Goal: Information Seeking & Learning: Learn about a topic

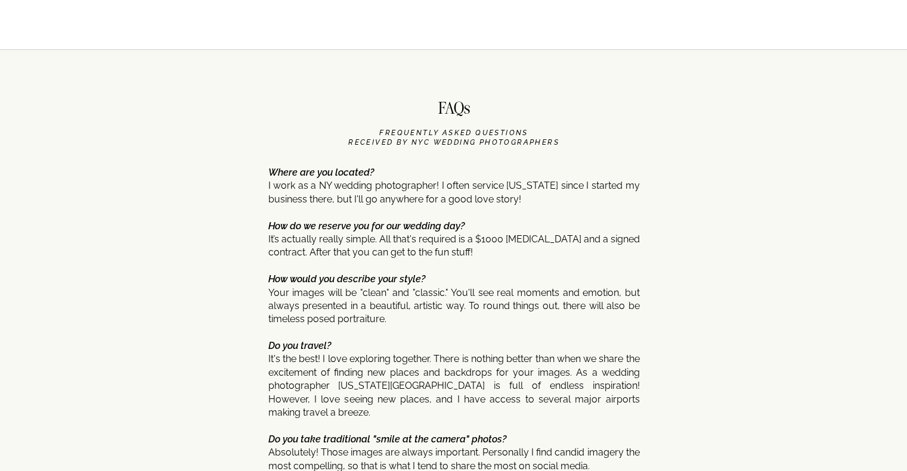
scroll to position [5710, 0]
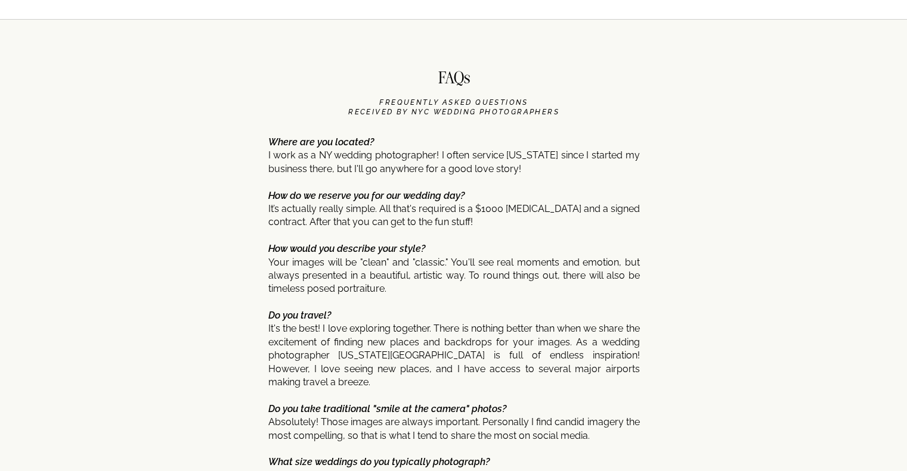
drag, startPoint x: 284, startPoint y: 162, endPoint x: 449, endPoint y: 152, distance: 166.0
click at [449, 152] on p "Where are you located? I work as a NY wedding photographer! I often service [US…" at bounding box center [453, 466] width 371 height 660
drag, startPoint x: 449, startPoint y: 152, endPoint x: 603, endPoint y: 157, distance: 153.9
click at [603, 157] on p "Where are you located? I work as a NY wedding photographer! I often service [US…" at bounding box center [453, 466] width 371 height 660
click at [305, 173] on p "Where are you located? I work as a NY wedding photographer! I often service [US…" at bounding box center [453, 466] width 371 height 660
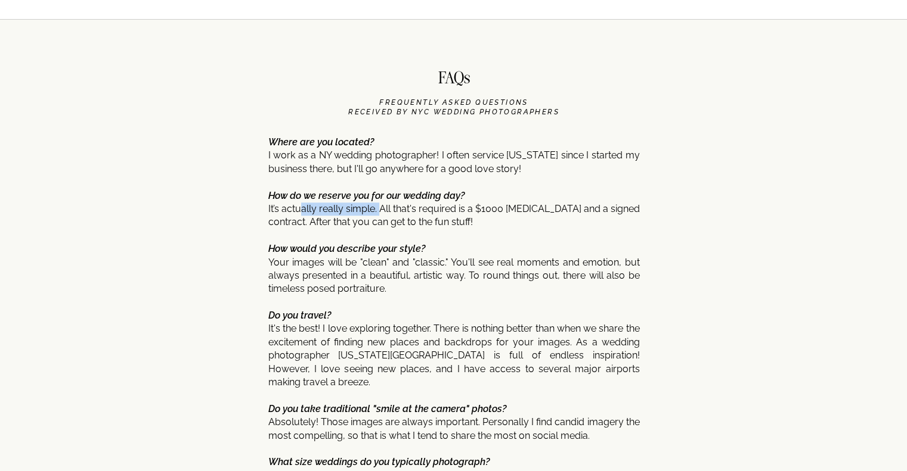
drag, startPoint x: 303, startPoint y: 204, endPoint x: 380, endPoint y: 212, distance: 77.9
click at [380, 212] on p "Where are you located? I work as a NY wedding photographer! I often service [US…" at bounding box center [453, 466] width 371 height 660
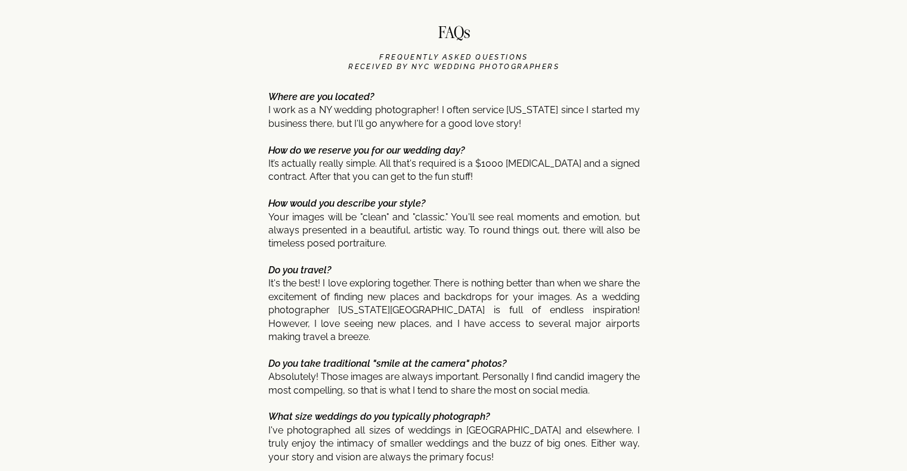
scroll to position [5754, 0]
drag, startPoint x: 372, startPoint y: 312, endPoint x: 564, endPoint y: 300, distance: 192.3
click at [564, 300] on p "Where are you located? I work as a NY wedding photographer! I often service [US…" at bounding box center [453, 421] width 371 height 660
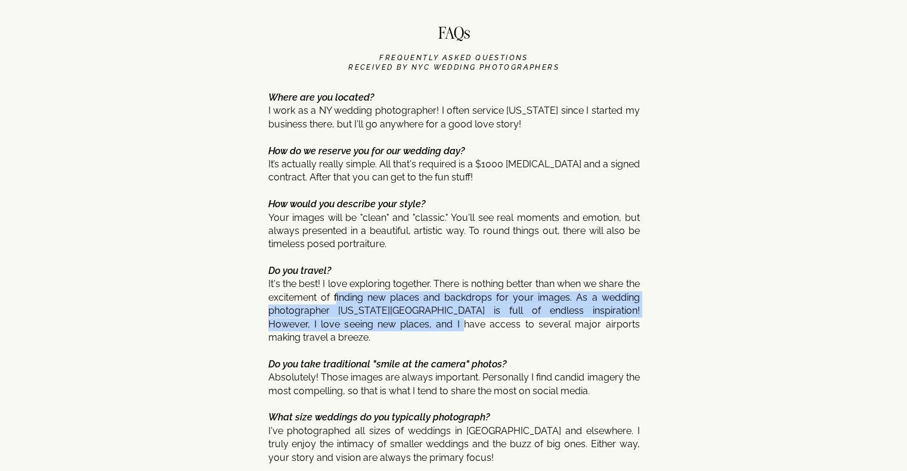
drag, startPoint x: 350, startPoint y: 292, endPoint x: 390, endPoint y: 320, distance: 48.3
click at [390, 320] on p "Where are you located? I work as a NY wedding photographer! I often service [US…" at bounding box center [453, 421] width 371 height 660
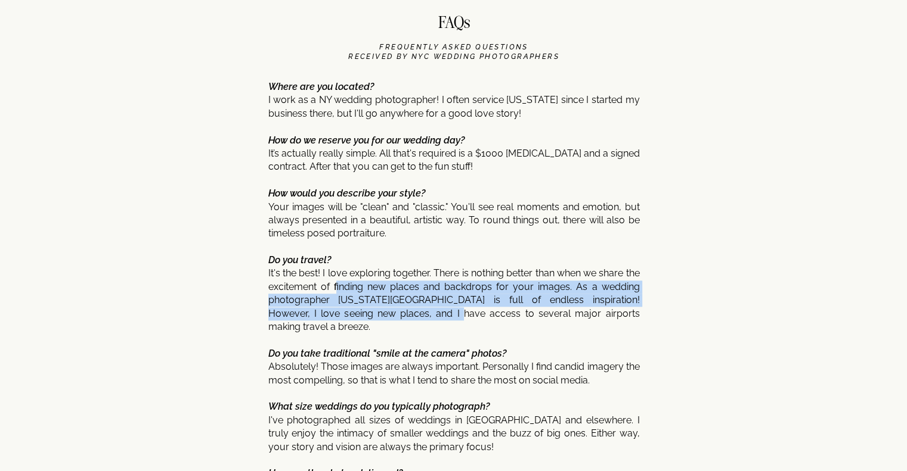
scroll to position [5759, 0]
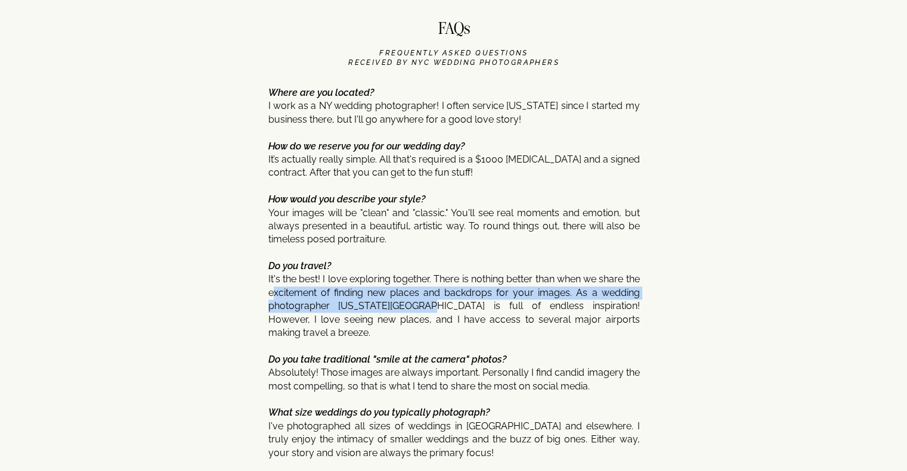
drag, startPoint x: 291, startPoint y: 291, endPoint x: 405, endPoint y: 302, distance: 114.4
click at [405, 302] on p "Where are you located? I work as a NY wedding photographer! I often service [US…" at bounding box center [453, 416] width 371 height 660
drag, startPoint x: 405, startPoint y: 302, endPoint x: 452, endPoint y: 290, distance: 48.6
click at [452, 290] on p "Where are you located? I work as a NY wedding photographer! I often service [US…" at bounding box center [453, 416] width 371 height 660
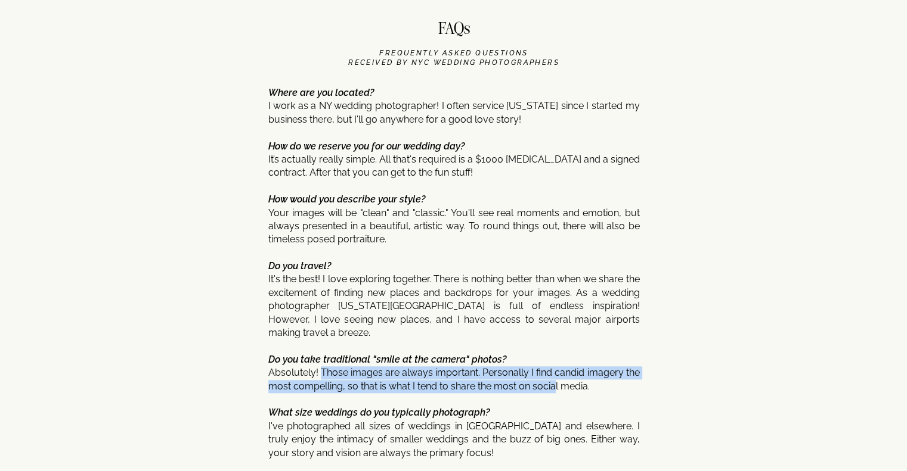
drag, startPoint x: 319, startPoint y: 358, endPoint x: 553, endPoint y: 371, distance: 234.6
click at [553, 371] on p "Where are you located? I work as a NY wedding photographer! I often service [US…" at bounding box center [453, 416] width 371 height 660
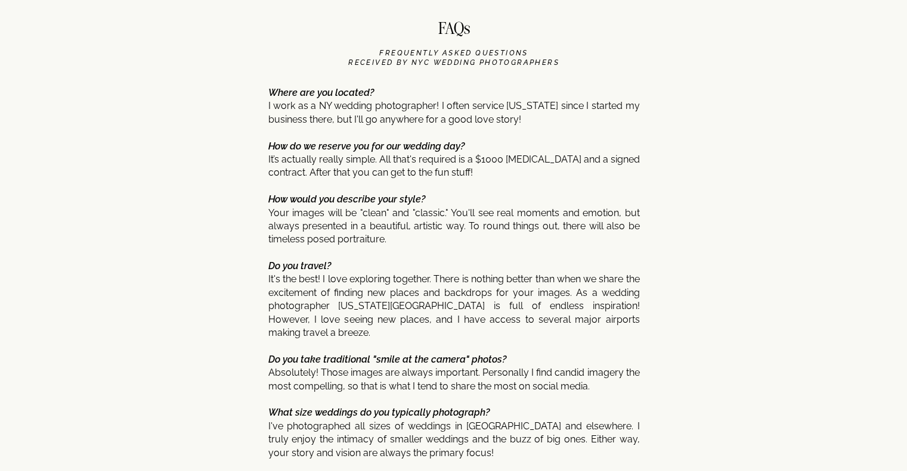
scroll to position [5921, 0]
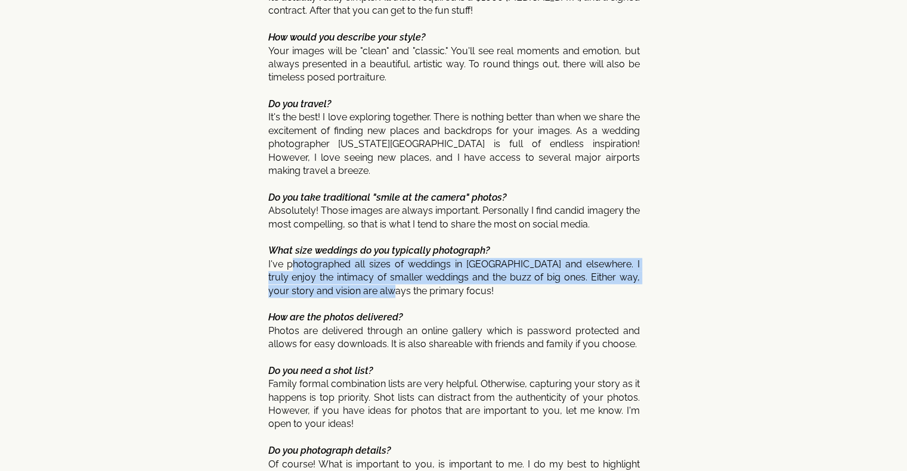
drag, startPoint x: 294, startPoint y: 255, endPoint x: 390, endPoint y: 283, distance: 100.5
click at [390, 283] on p "Where are you located? I work as a NY wedding photographer! I often service [US…" at bounding box center [453, 254] width 371 height 660
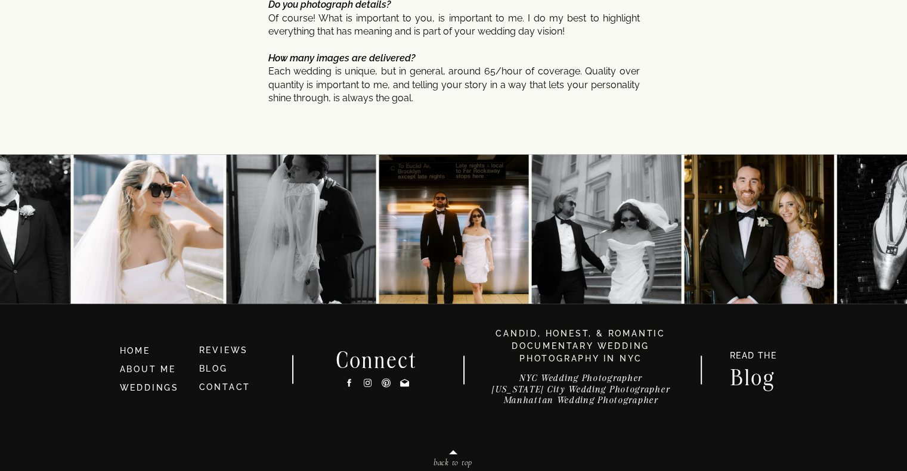
scroll to position [6409, 0]
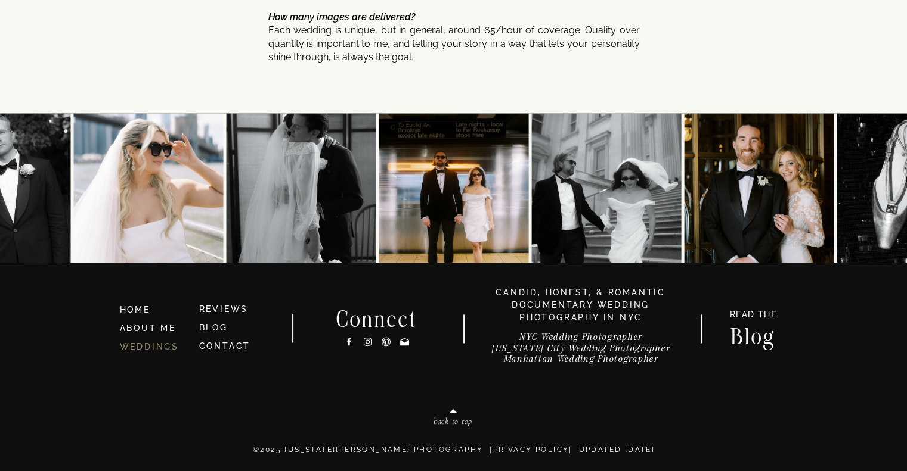
click at [142, 349] on link "WEDDINGS" at bounding box center [149, 347] width 59 height 10
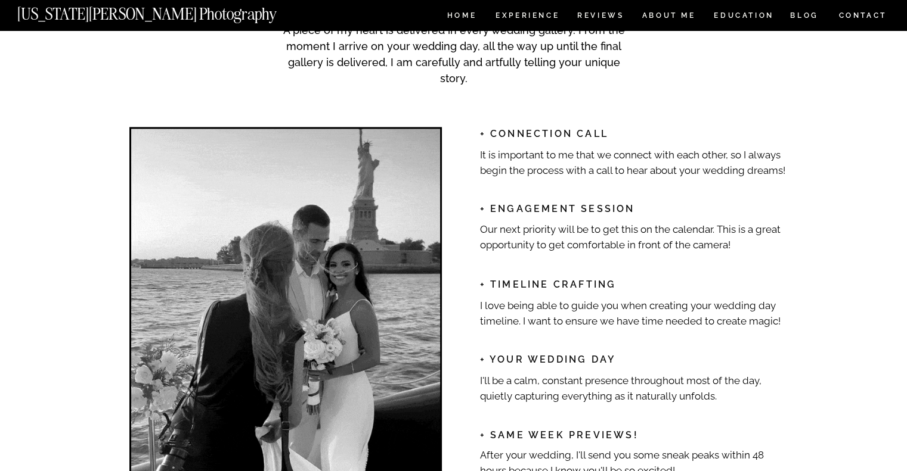
scroll to position [1747, 0]
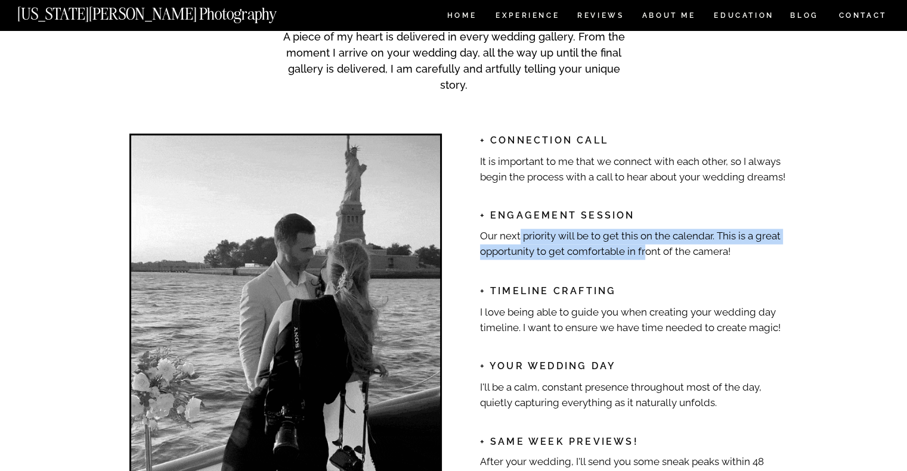
drag, startPoint x: 519, startPoint y: 229, endPoint x: 644, endPoint y: 248, distance: 127.1
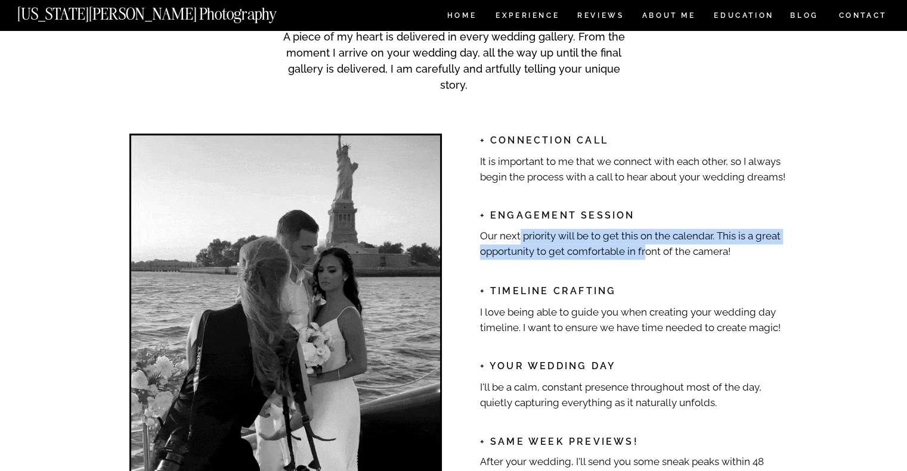
click at [644, 248] on p "Our next priority will be to get this on the calendar. This is a great opportun…" at bounding box center [634, 243] width 309 height 29
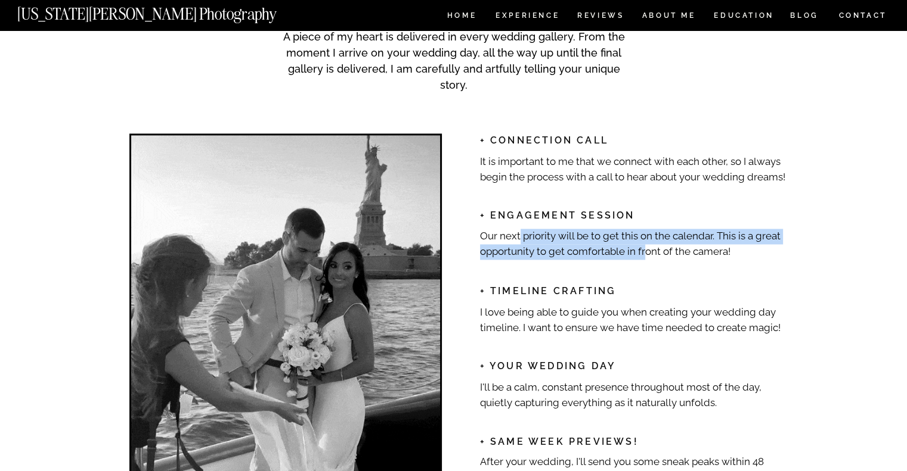
click at [644, 248] on p "Our next priority will be to get this on the calendar. This is a great opportun…" at bounding box center [634, 243] width 309 height 29
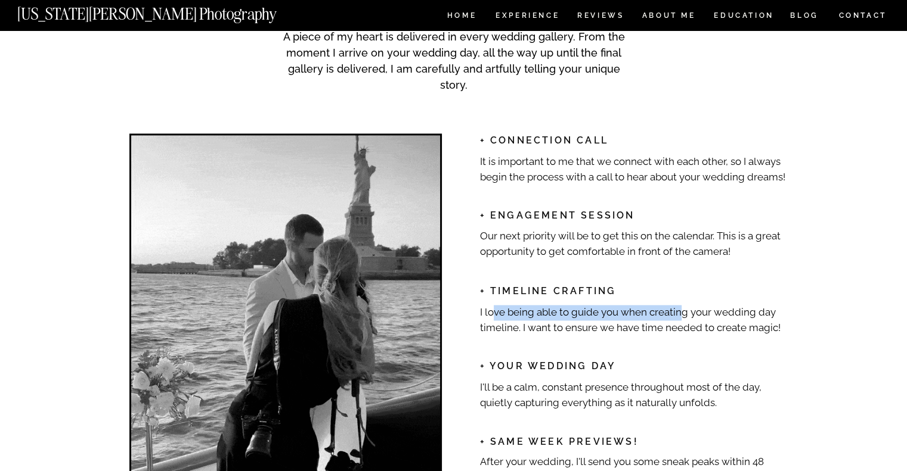
drag, startPoint x: 491, startPoint y: 314, endPoint x: 680, endPoint y: 318, distance: 189.0
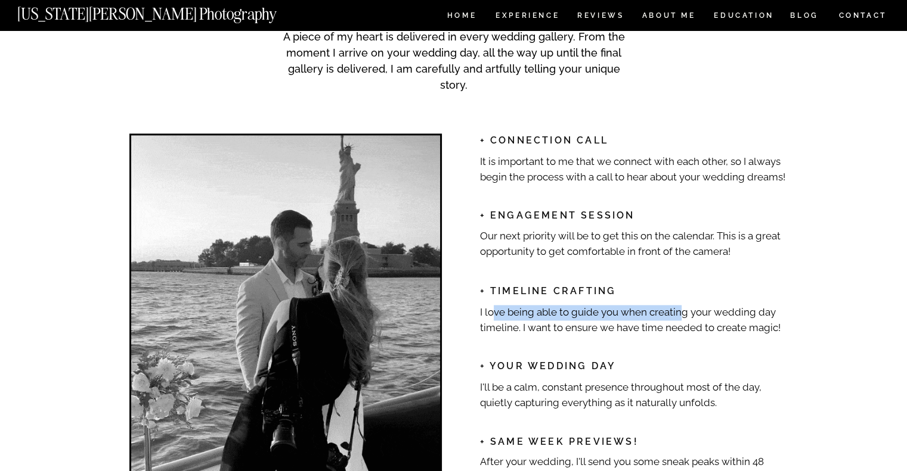
click at [680, 318] on p "I love being able to guide you when creating your wedding day timeline. I want …" at bounding box center [634, 319] width 309 height 29
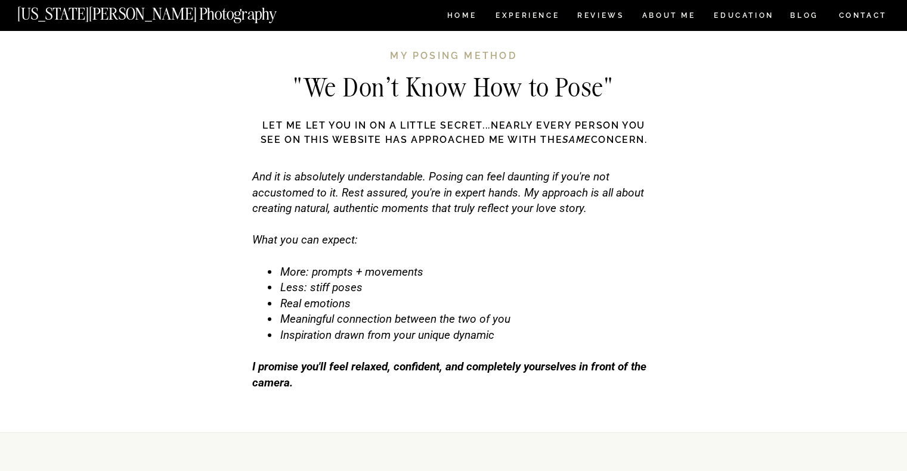
scroll to position [3671, 0]
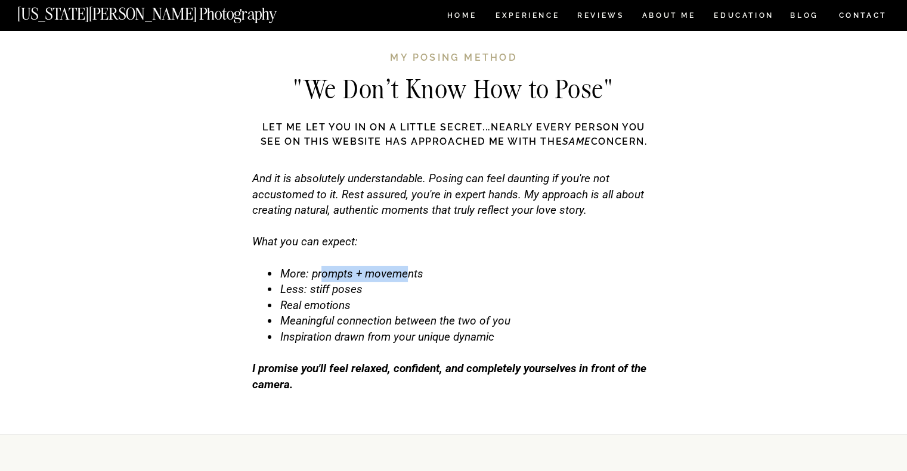
drag, startPoint x: 319, startPoint y: 273, endPoint x: 408, endPoint y: 268, distance: 88.4
click at [408, 268] on span "More: prompts + movements" at bounding box center [351, 274] width 143 height 14
click at [408, 271] on span "More: prompts + movements" at bounding box center [351, 274] width 143 height 14
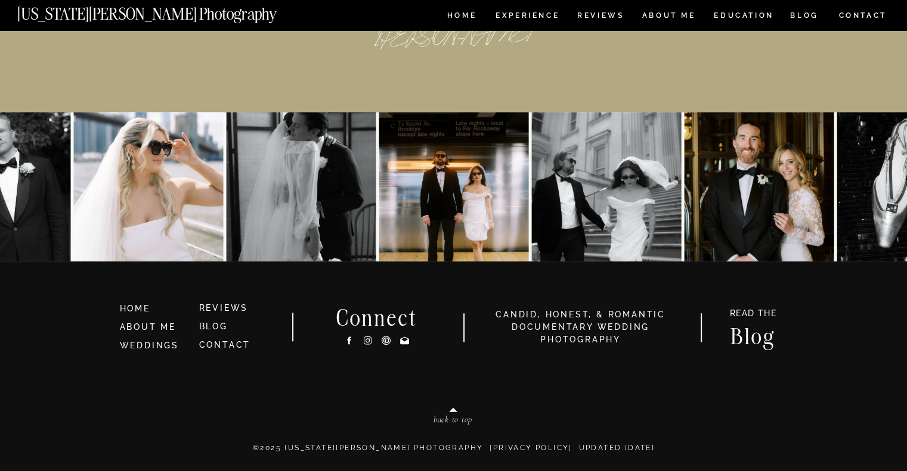
scroll to position [5566, 0]
